Goal: Task Accomplishment & Management: Use online tool/utility

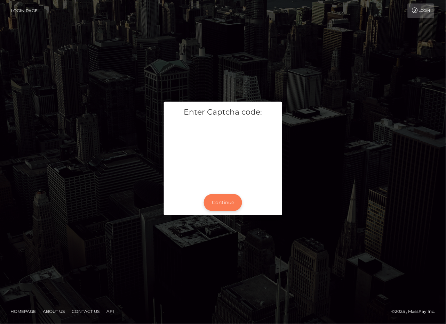
click at [217, 196] on button "Continue" at bounding box center [223, 202] width 38 height 17
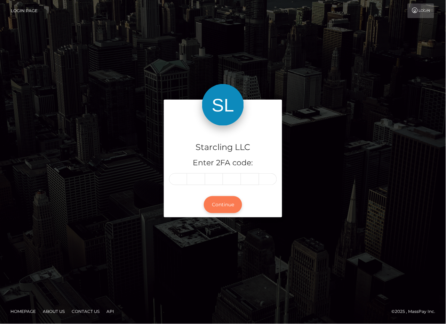
click at [216, 206] on button "Continue" at bounding box center [223, 204] width 38 height 17
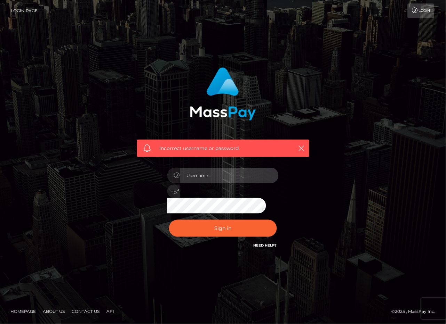
click at [199, 178] on input "text" at bounding box center [229, 176] width 99 height 16
type input "polinab"
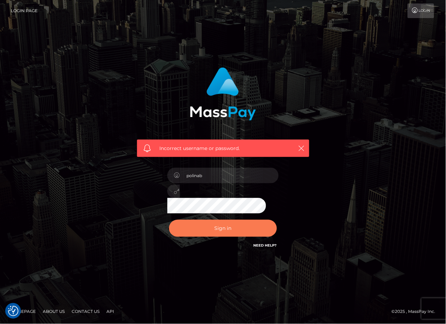
click at [218, 224] on button "Sign in" at bounding box center [223, 228] width 108 height 17
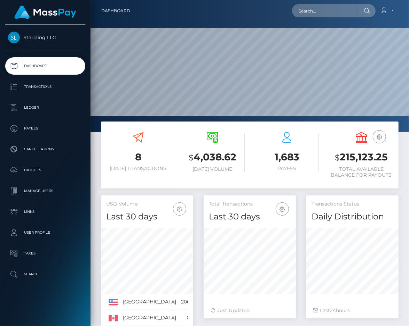
scroll to position [123, 92]
click at [257, 138] on div "1,683 Payees" at bounding box center [287, 152] width 64 height 40
click at [356, 159] on h3 "$ 215,123.25" at bounding box center [361, 158] width 64 height 14
copy h3 "215,123.25"
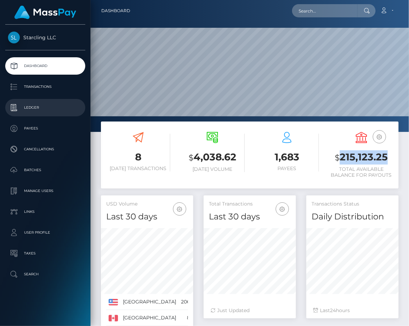
click at [38, 108] on p "Ledger" at bounding box center [45, 108] width 74 height 10
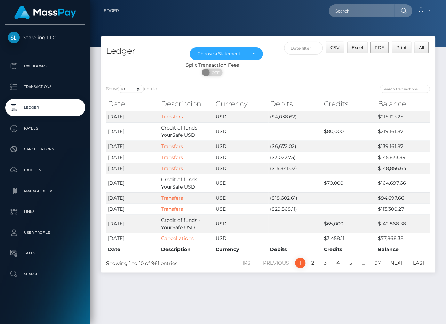
click at [150, 67] on div "Split Transaction Fees" at bounding box center [212, 65] width 223 height 7
click at [343, 12] on input "text" at bounding box center [361, 10] width 65 height 13
paste input "1794365"
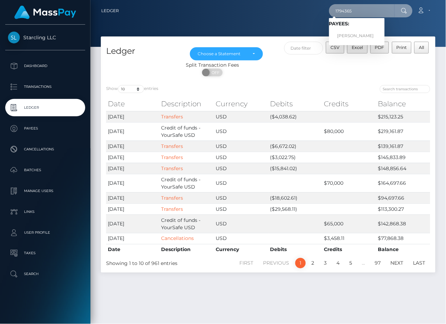
type input "1794365"
drag, startPoint x: 354, startPoint y: 35, endPoint x: 321, endPoint y: 42, distance: 33.8
click at [354, 35] on link "Quinn Glasco Conlon" at bounding box center [357, 36] width 56 height 13
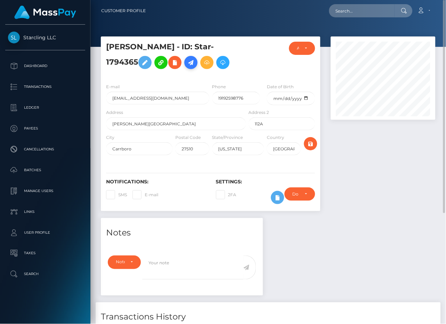
click at [195, 64] on icon at bounding box center [191, 62] width 8 height 9
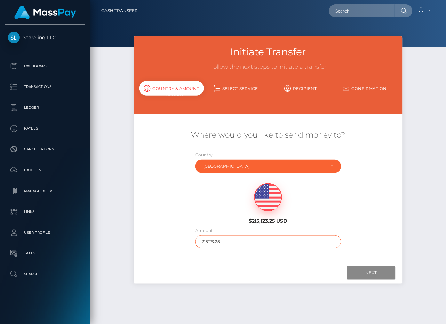
click at [233, 243] on input "215123.25" at bounding box center [268, 242] width 146 height 13
click at [233, 243] on input "1" at bounding box center [268, 242] width 146 height 13
click at [266, 267] on div at bounding box center [268, 273] width 255 height 13
click at [215, 242] on input "171" at bounding box center [268, 242] width 146 height 13
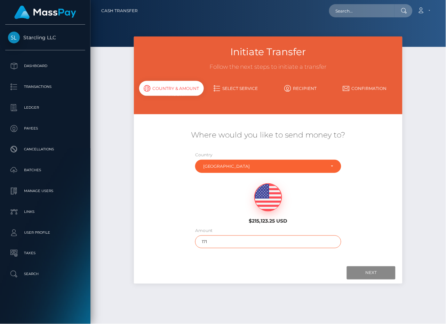
click at [215, 242] on input "171" at bounding box center [268, 242] width 146 height 13
type input "171"
click at [257, 254] on div "Where would you like to send money to? Country Abkhazia [GEOGRAPHIC_DATA] [GEOG…" at bounding box center [268, 189] width 258 height 139
click at [362, 275] on input "Next" at bounding box center [371, 273] width 49 height 13
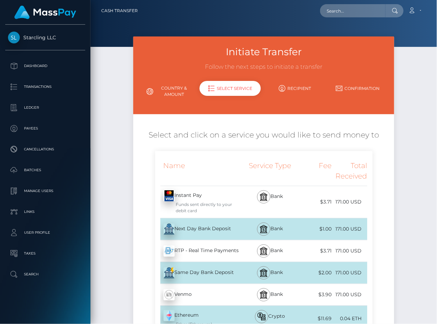
click at [196, 231] on div "Next Day Bank Deposit - USD" at bounding box center [199, 229] width 88 height 19
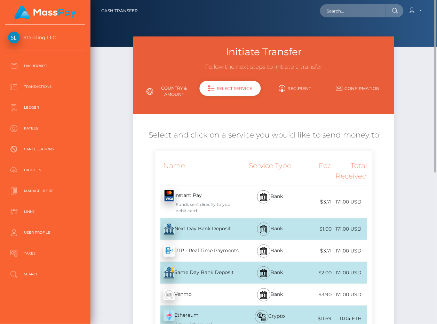
click at [195, 228] on div "Next Day Bank Deposit - USD" at bounding box center [199, 229] width 88 height 19
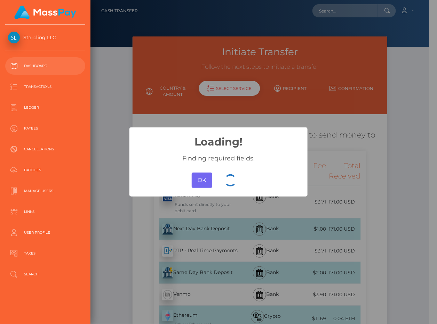
click at [38, 65] on p "Dashboard" at bounding box center [45, 66] width 74 height 10
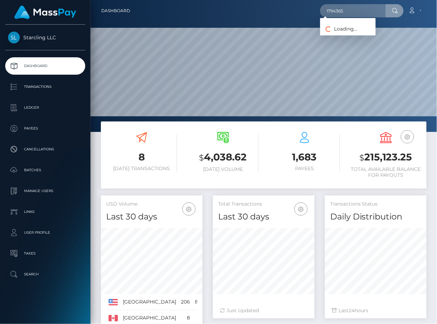
scroll to position [123, 102]
type input "1794365"
click at [348, 32] on link "Quinn Glasco Conlon" at bounding box center [348, 36] width 56 height 13
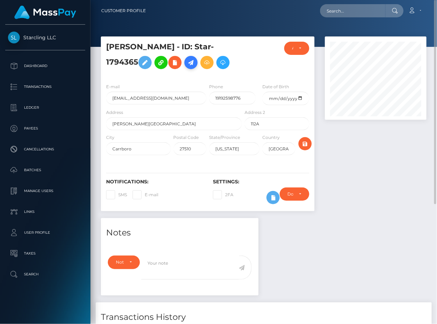
click at [192, 61] on icon at bounding box center [191, 62] width 8 height 9
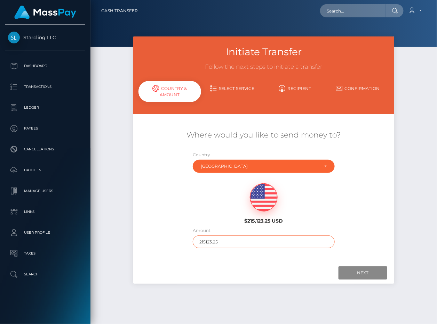
click at [225, 239] on input "215123.25" at bounding box center [264, 242] width 142 height 13
type input "171"
click at [258, 258] on div "Where would you like to send money to? Country Abkhazia [GEOGRAPHIC_DATA] [GEOG…" at bounding box center [263, 189] width 250 height 139
click at [359, 274] on input "Next" at bounding box center [362, 273] width 49 height 13
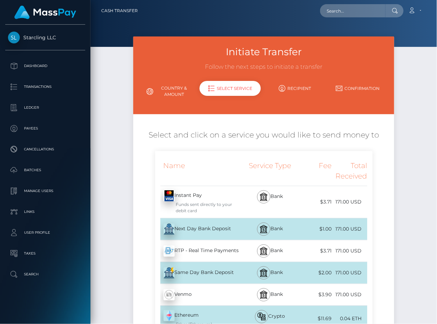
click at [177, 229] on div "Next Day Bank Deposit - USD" at bounding box center [199, 229] width 88 height 19
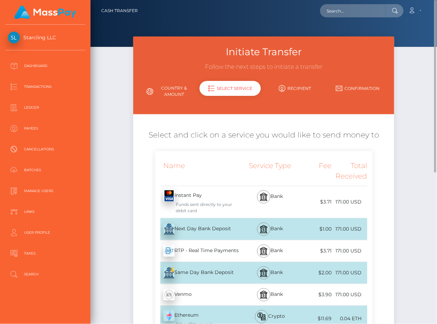
click at [184, 224] on div "Next Day Bank Deposit - USD" at bounding box center [199, 229] width 88 height 19
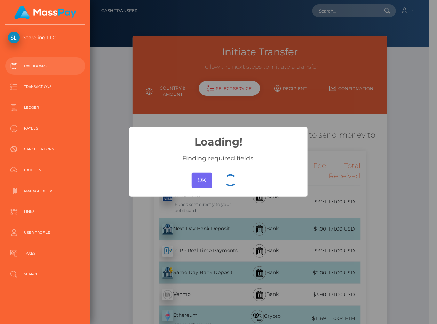
click at [33, 71] on p "Dashboard" at bounding box center [45, 66] width 74 height 10
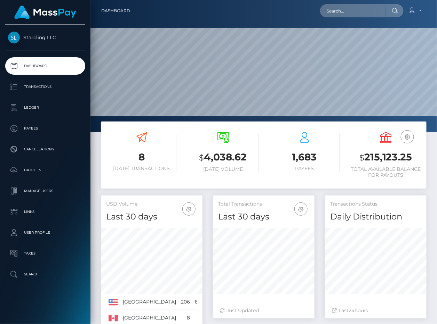
scroll to position [123, 102]
